Goal: Information Seeking & Learning: Learn about a topic

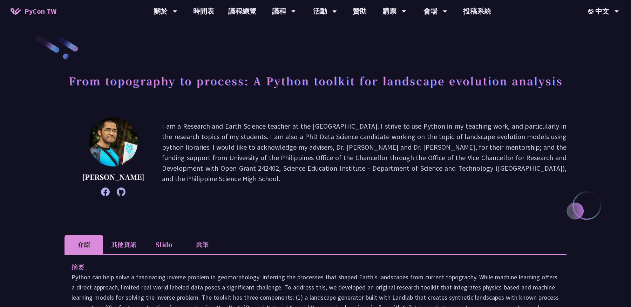
drag, startPoint x: 93, startPoint y: 178, endPoint x: 131, endPoint y: 189, distance: 38.9
click at [131, 182] on p "[PERSON_NAME]" at bounding box center [113, 177] width 62 height 11
copy p "[PERSON_NAME]"
click at [71, 83] on h1 "From topography to process: A Python toolkit for landscape evolution analysis" at bounding box center [316, 80] width 494 height 21
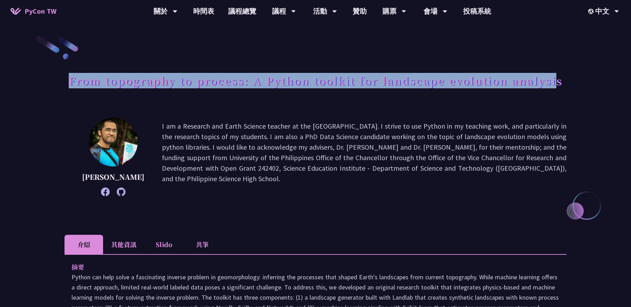
drag, startPoint x: 71, startPoint y: 83, endPoint x: 559, endPoint y: 83, distance: 487.5
click at [559, 83] on h1 "From topography to process: A Python toolkit for landscape evolution analysis" at bounding box center [316, 80] width 494 height 21
copy h1 "From topography to process: A Python toolkit for landscape evolution analysis"
